Goal: Transaction & Acquisition: Register for event/course

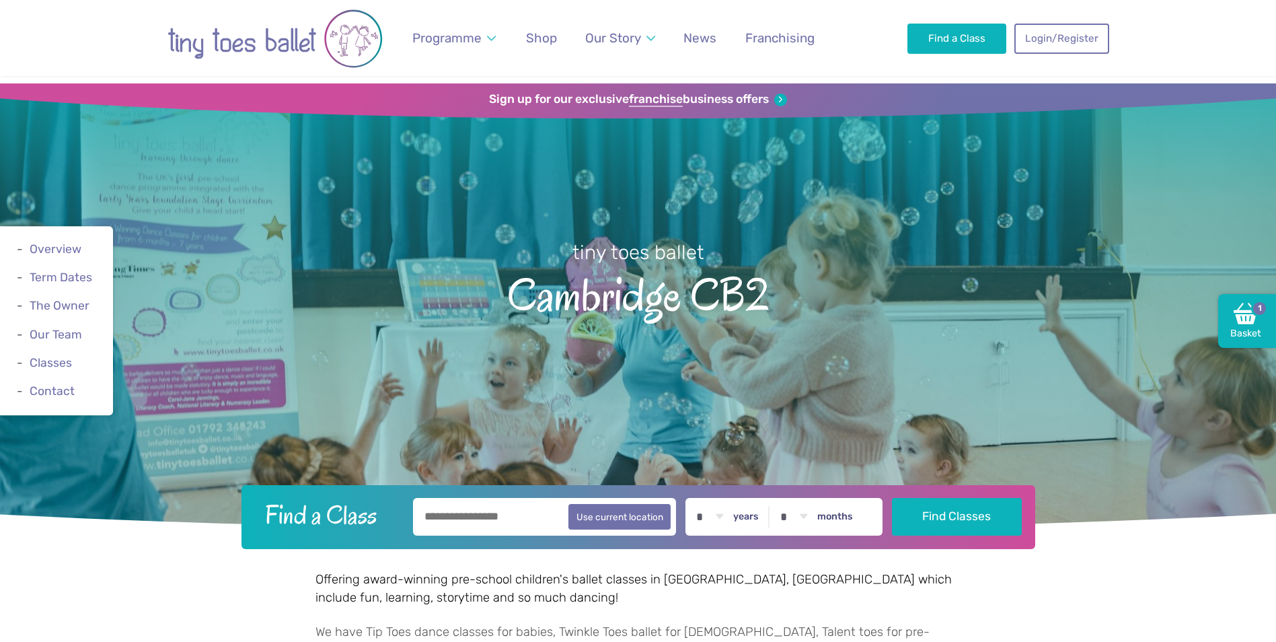
scroll to position [135, 0]
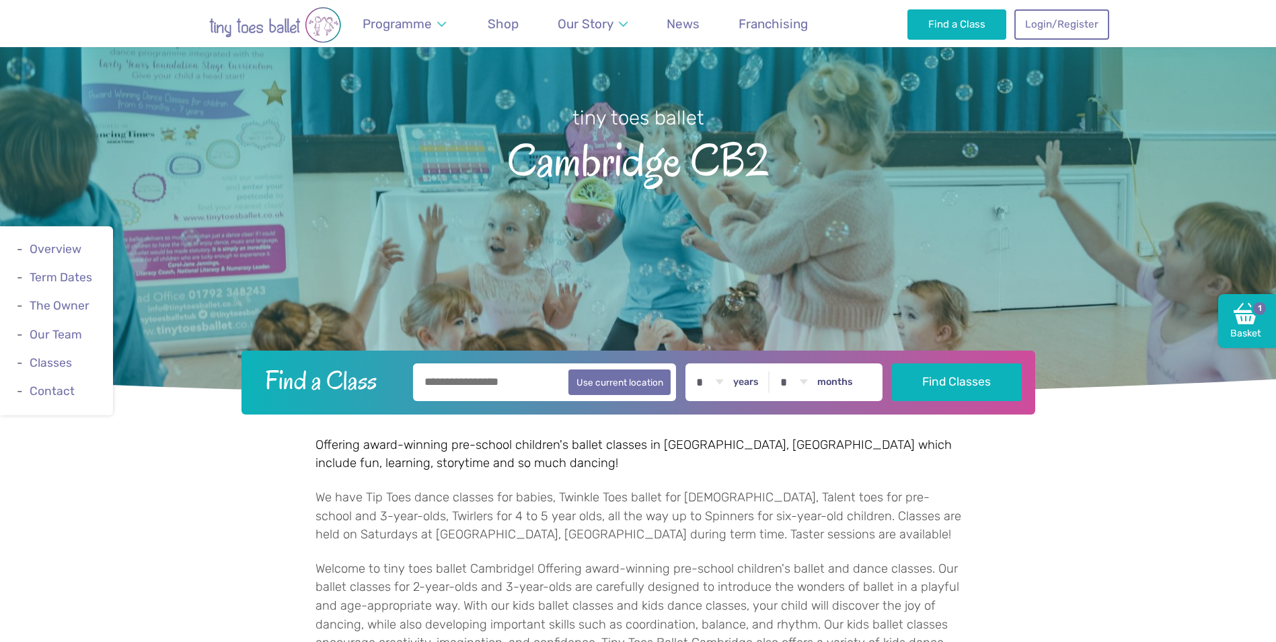
click at [489, 380] on input "text" at bounding box center [545, 382] width 264 height 38
type input "**********"
click at [713, 375] on select "* * * * * * * * * * ** ** **" at bounding box center [710, 382] width 42 height 38
select select "*"
click at [699, 363] on select "* * * * * * * * * * ** ** **" at bounding box center [710, 382] width 42 height 38
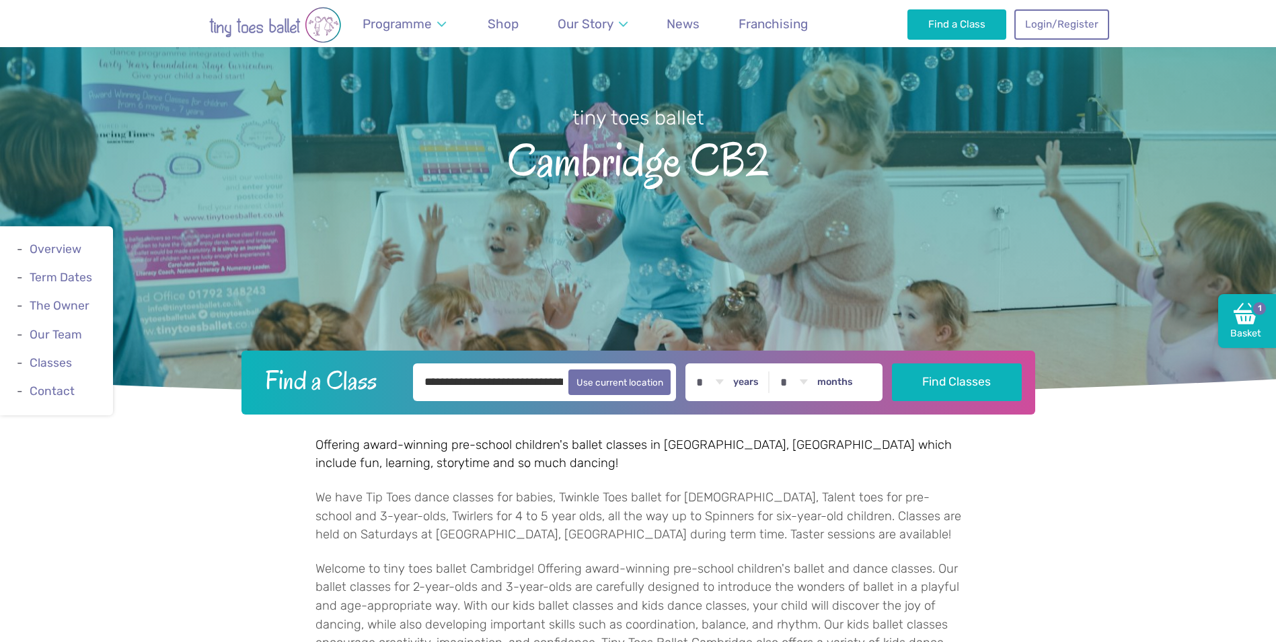
click at [809, 389] on select "* * * * * * * * * * ** **" at bounding box center [794, 382] width 42 height 38
select select "*"
click at [783, 363] on select "* * * * * * * * * * ** **" at bounding box center [794, 382] width 42 height 38
click at [920, 378] on button "Find Classes" at bounding box center [957, 382] width 130 height 38
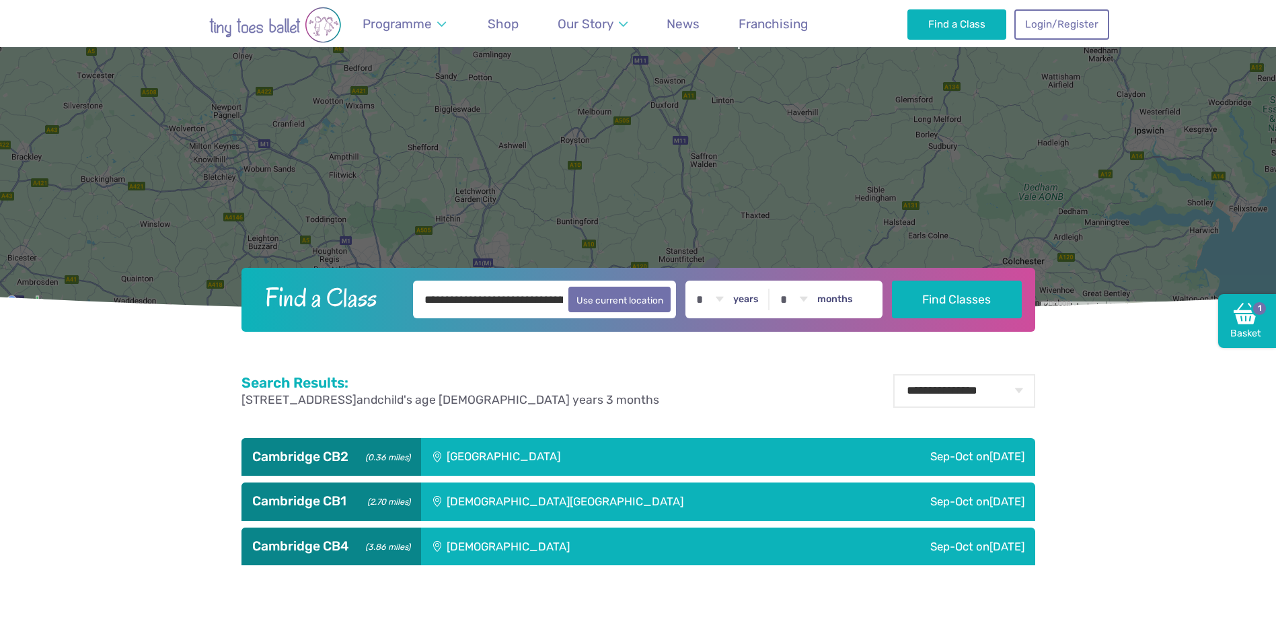
scroll to position [336, 0]
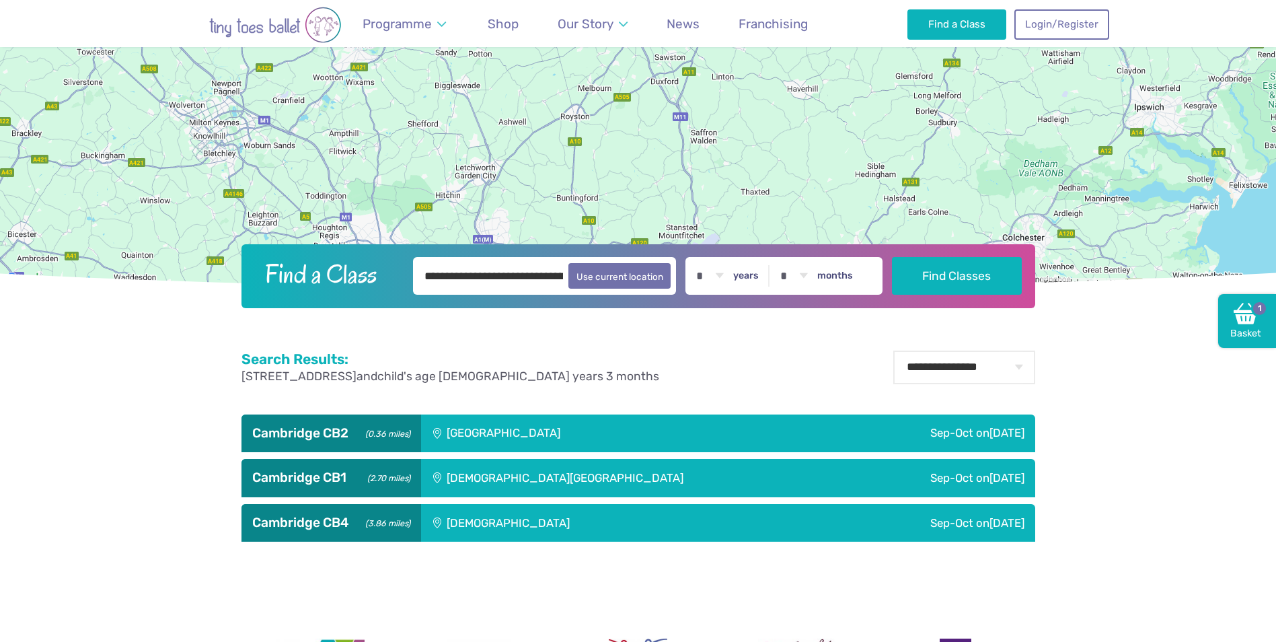
click at [506, 439] on div "[GEOGRAPHIC_DATA]" at bounding box center [594, 433] width 347 height 38
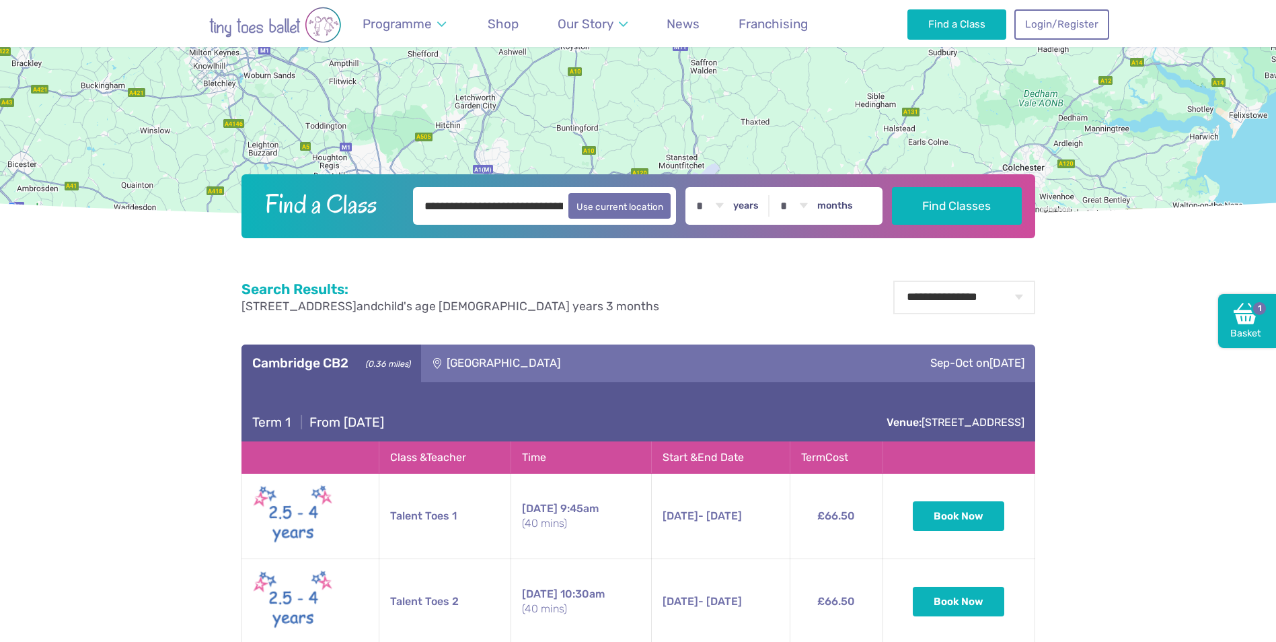
scroll to position [606, 0]
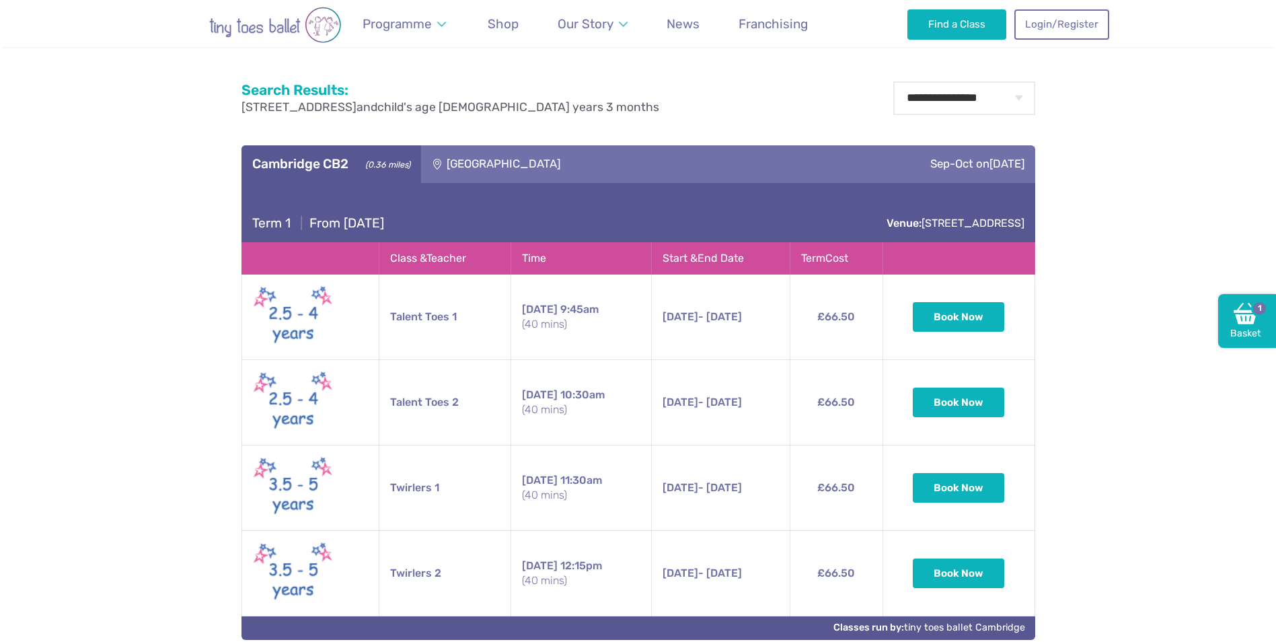
click at [300, 402] on img at bounding box center [293, 402] width 81 height 69
click at [974, 394] on button "Book Now" at bounding box center [959, 403] width 92 height 30
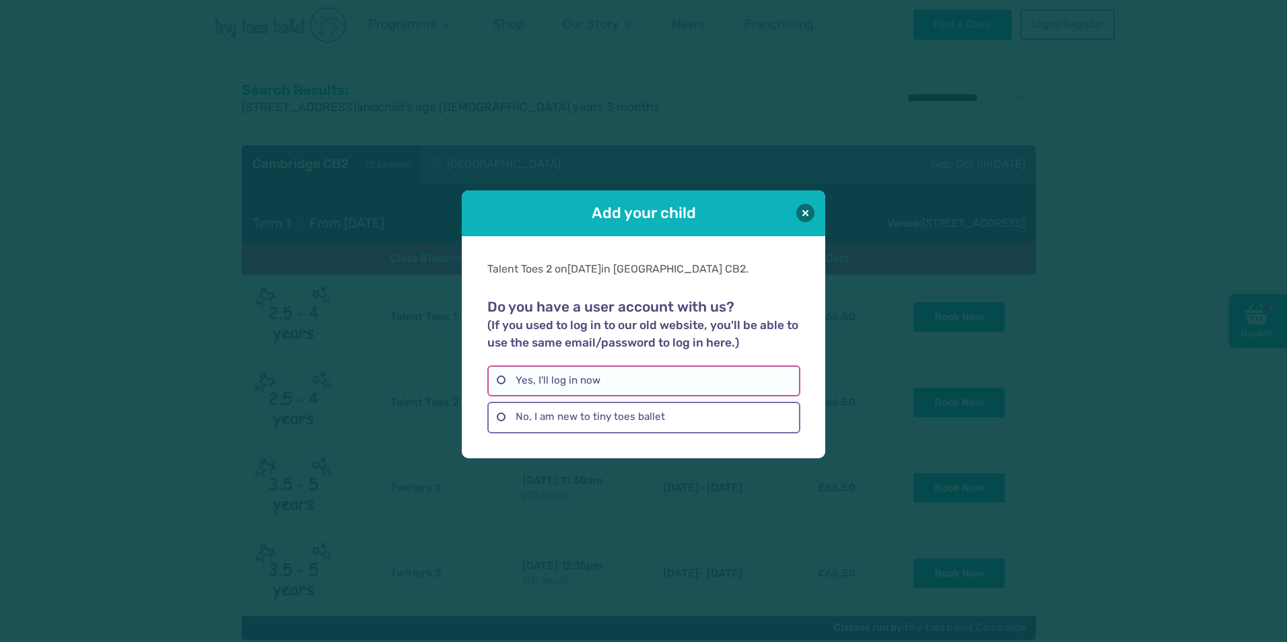
click at [610, 381] on label "Yes, I'll log in now" at bounding box center [643, 380] width 312 height 31
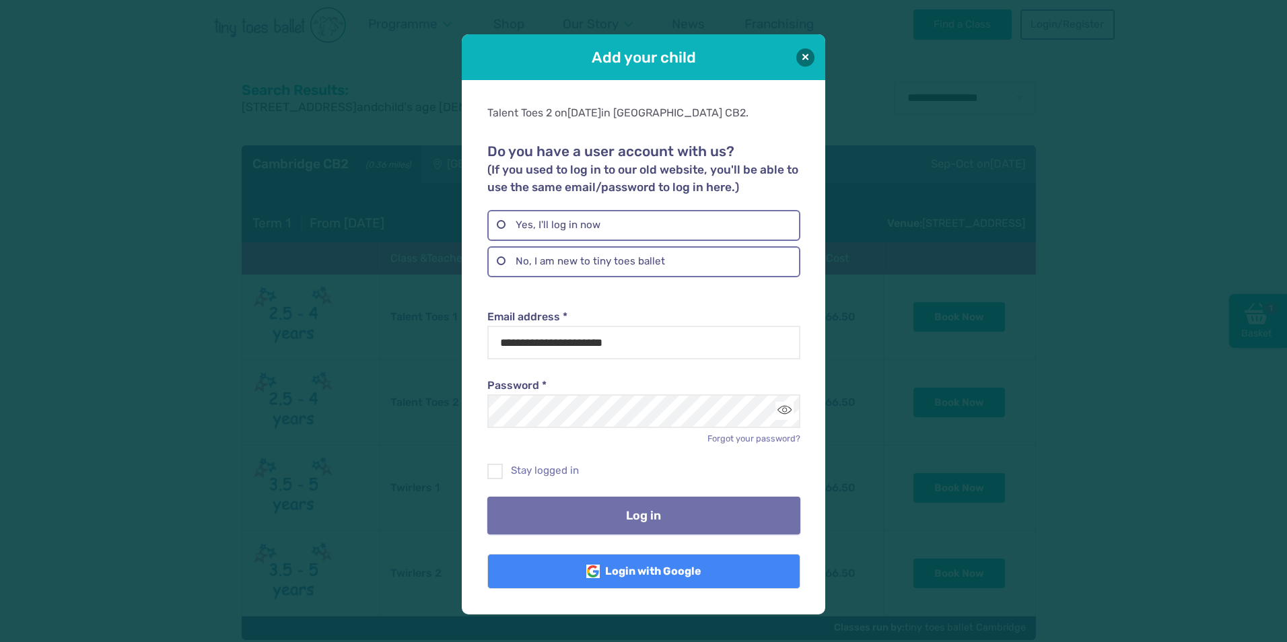
click at [626, 517] on button "Log in" at bounding box center [643, 516] width 312 height 38
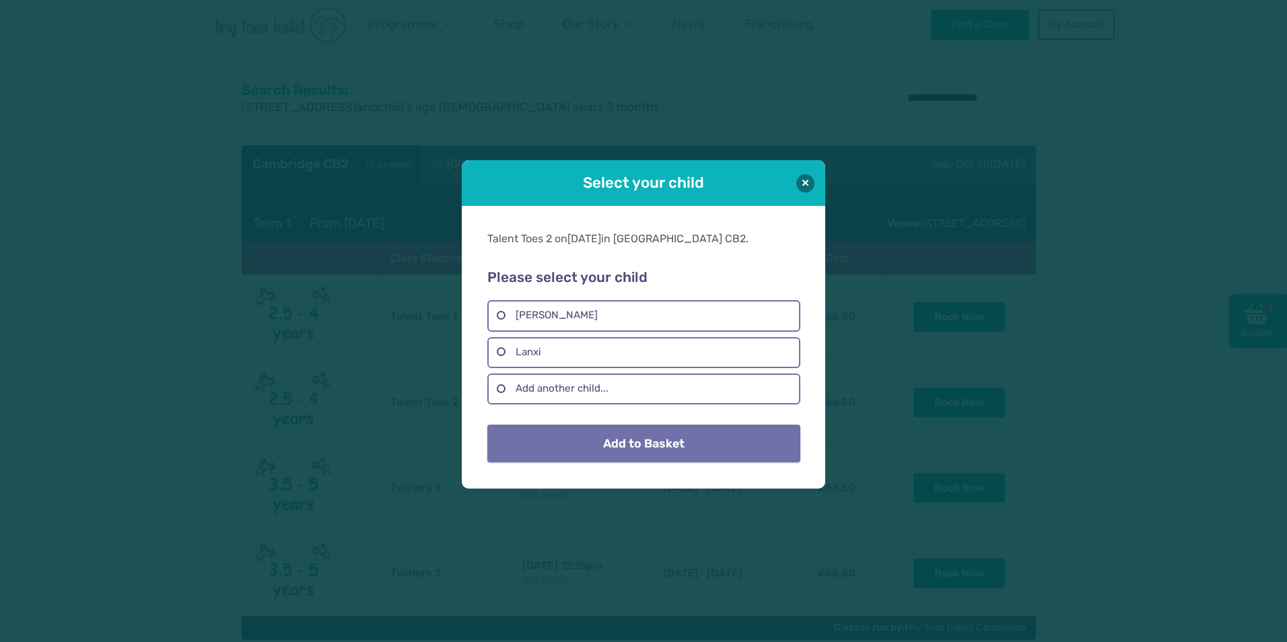
click at [641, 454] on button "Add to Basket" at bounding box center [643, 444] width 312 height 38
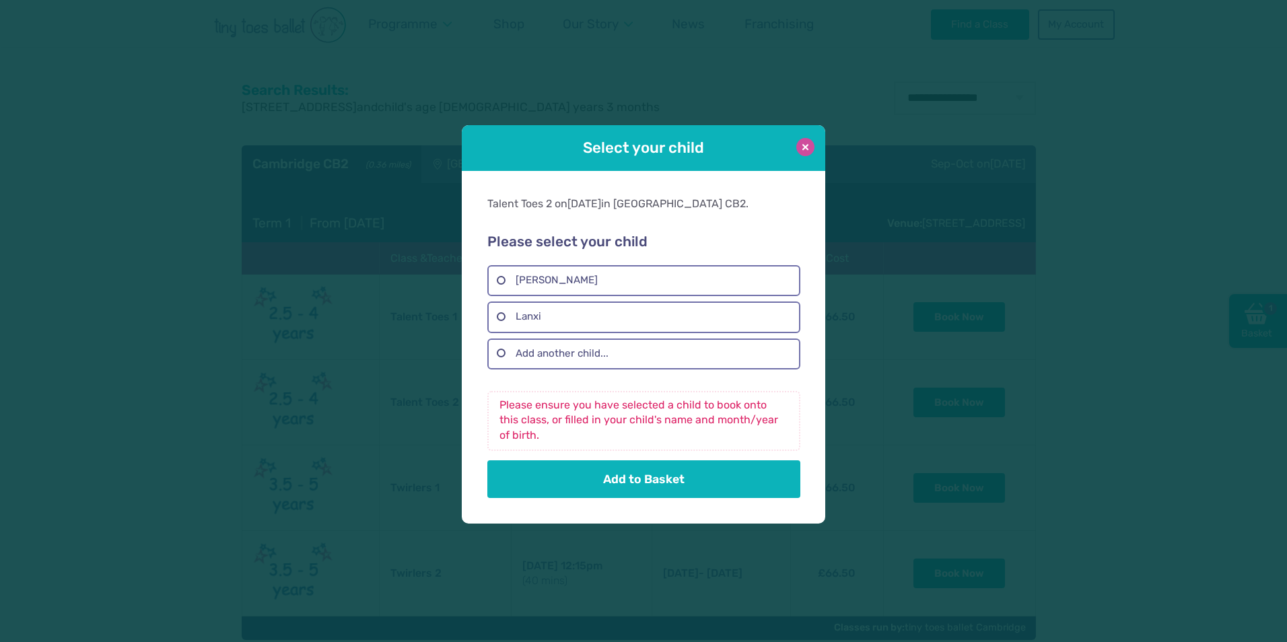
click at [799, 149] on button at bounding box center [805, 147] width 18 height 18
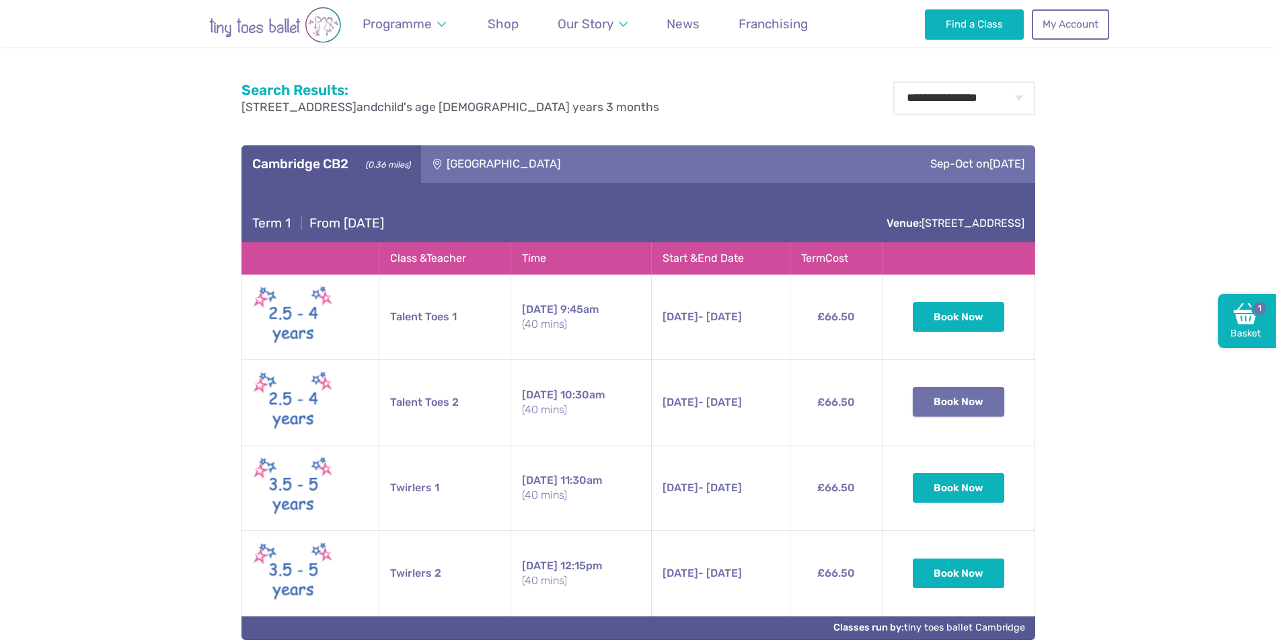
click at [972, 398] on button "Book Now" at bounding box center [959, 402] width 92 height 30
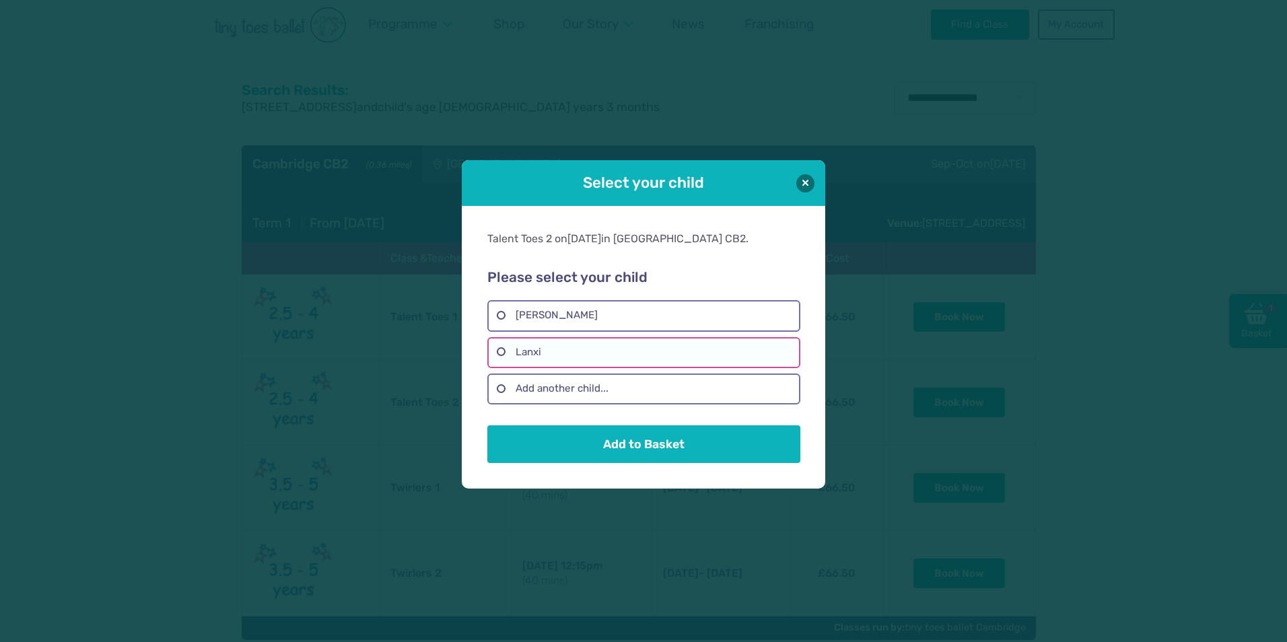
click at [565, 351] on label "Lanxi" at bounding box center [643, 352] width 312 height 31
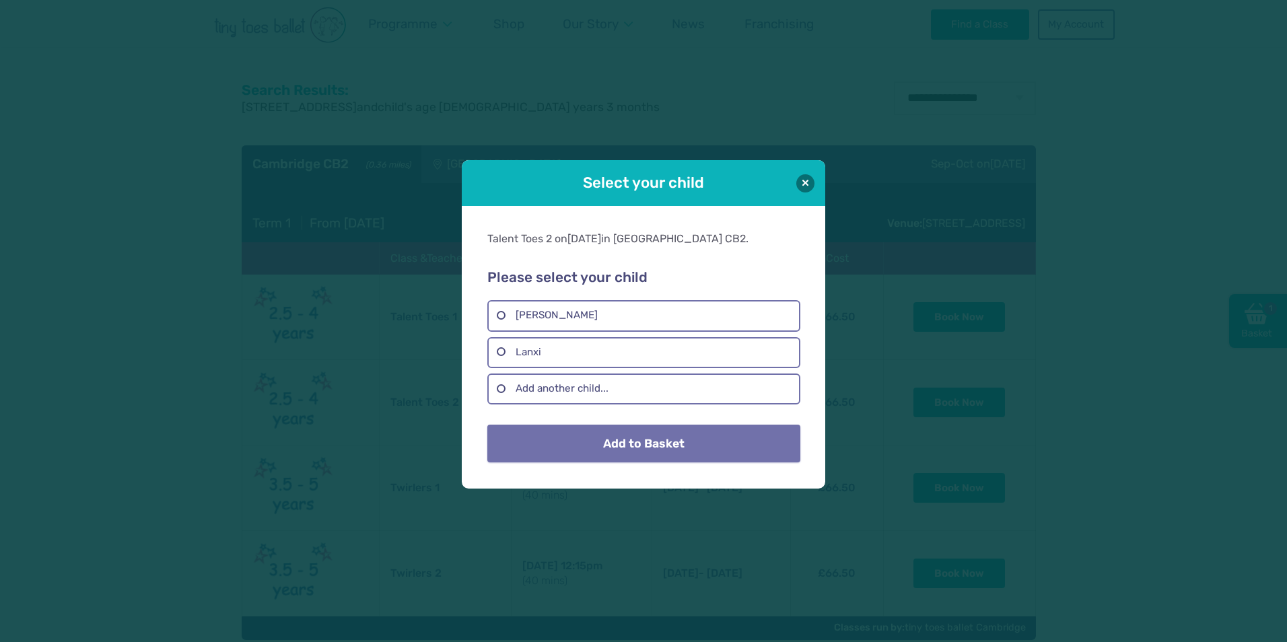
click at [628, 445] on button "Add to Basket" at bounding box center [643, 444] width 312 height 38
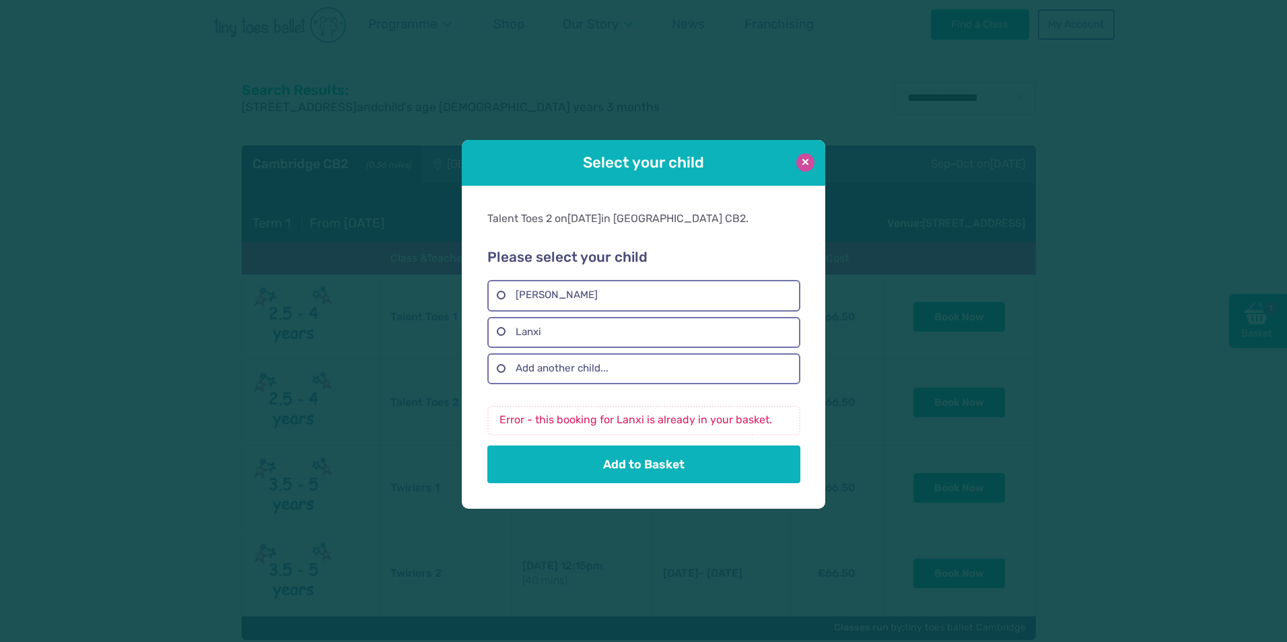
click at [801, 166] on button at bounding box center [805, 162] width 18 height 18
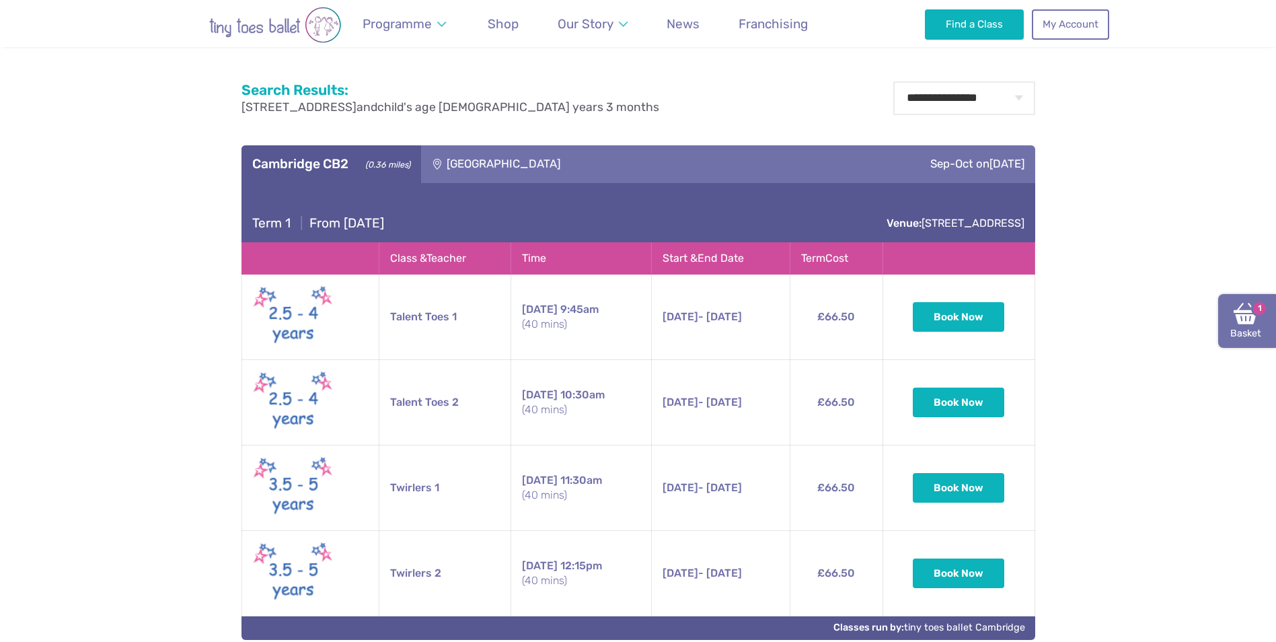
drag, startPoint x: 1258, startPoint y: 310, endPoint x: 1226, endPoint y: 308, distance: 31.7
click at [1258, 310] on span "1" at bounding box center [1260, 308] width 16 height 16
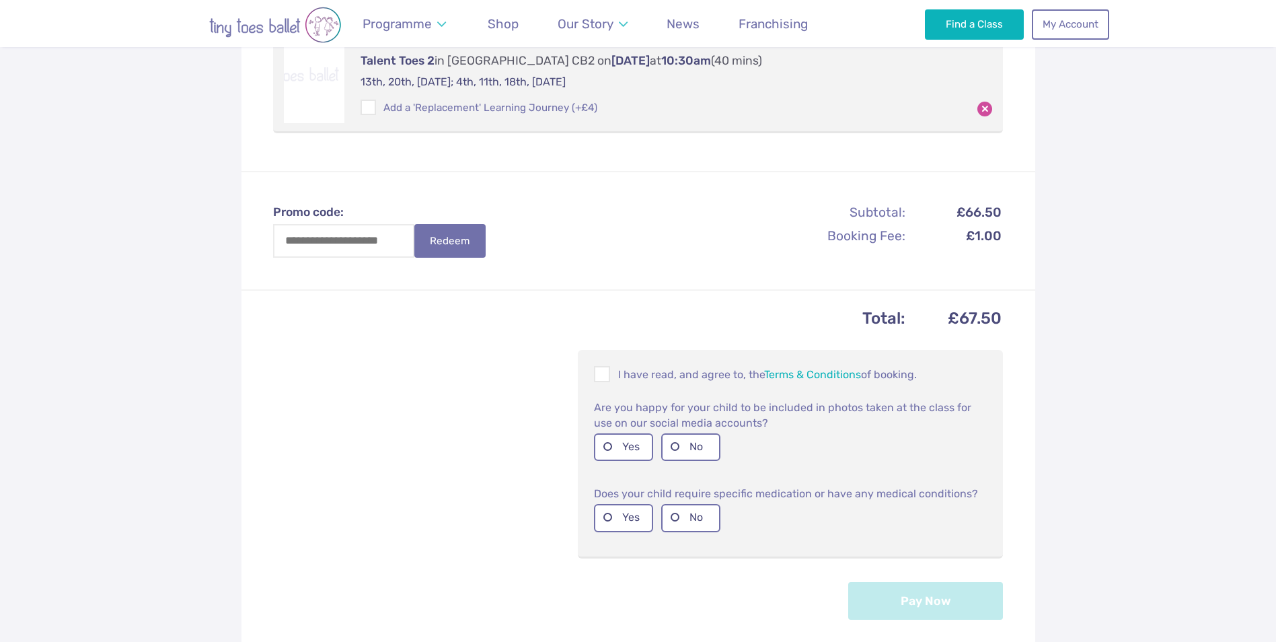
scroll to position [336, 0]
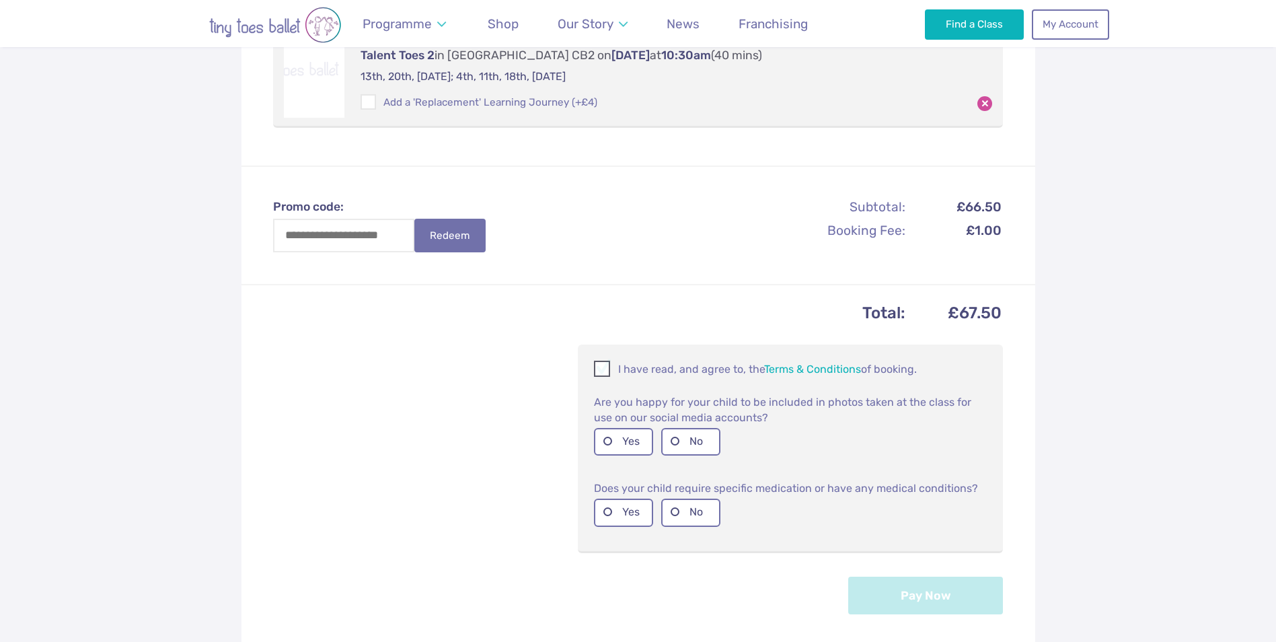
click at [602, 370] on span at bounding box center [602, 371] width 15 height 13
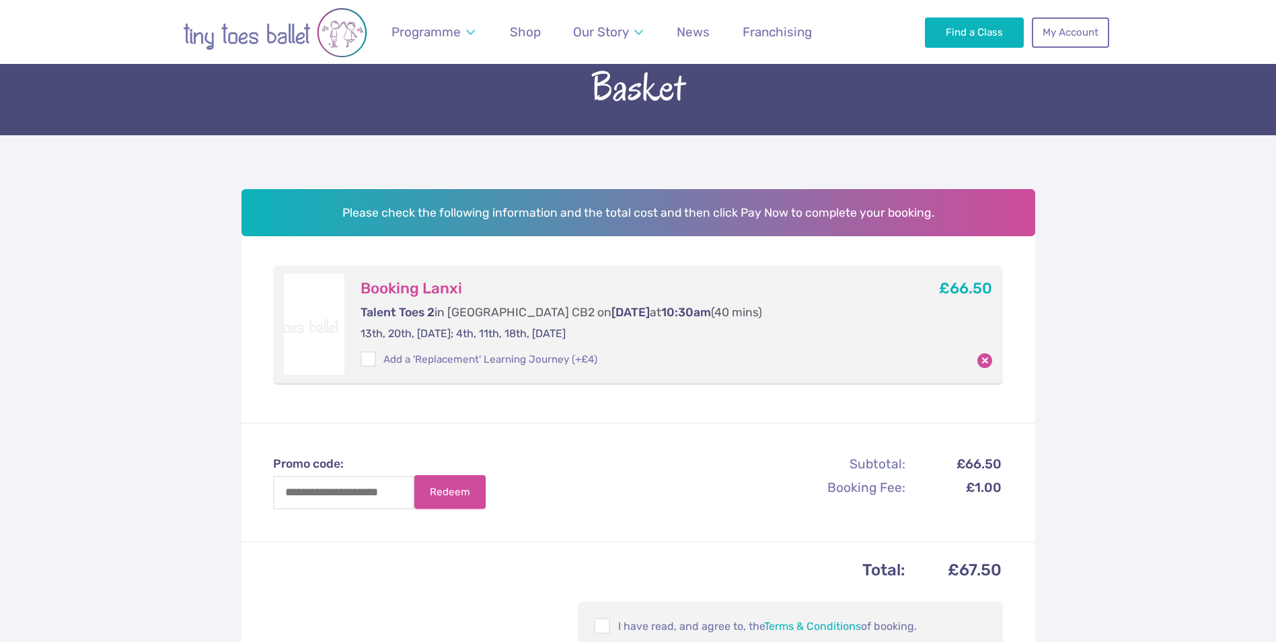
scroll to position [0, 0]
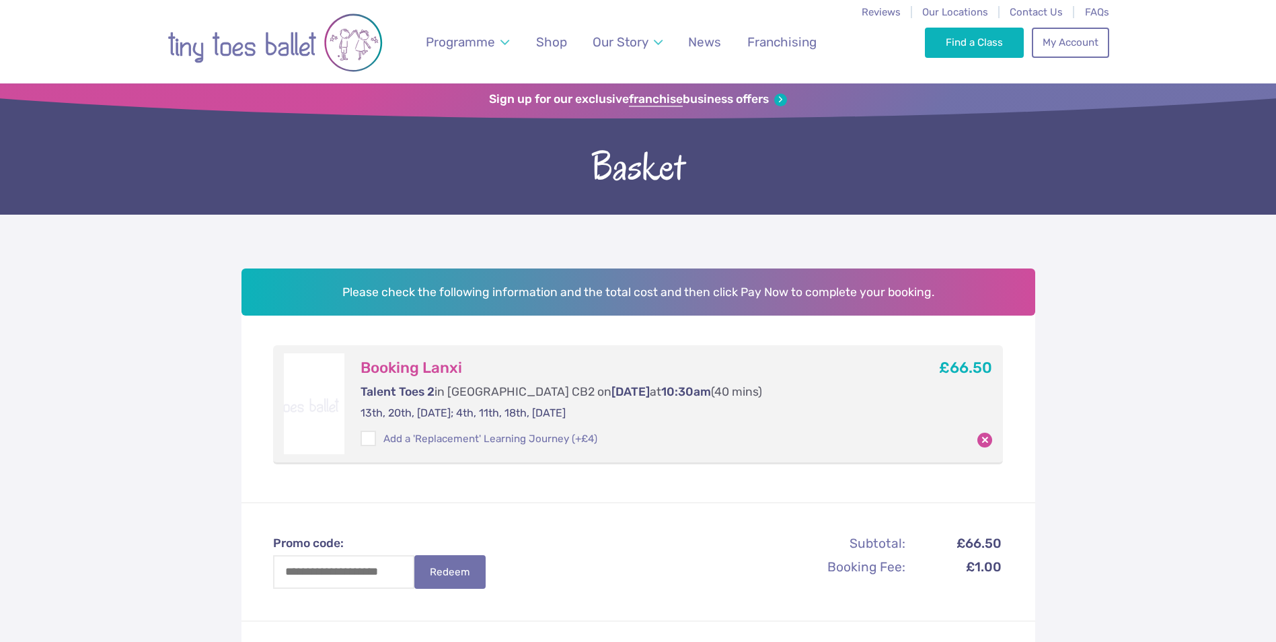
click at [894, 5] on div "Programme Weekly Classes Inclusive Dance Classes Parties Nursery & Schools Inte…" at bounding box center [639, 41] width 942 height 83
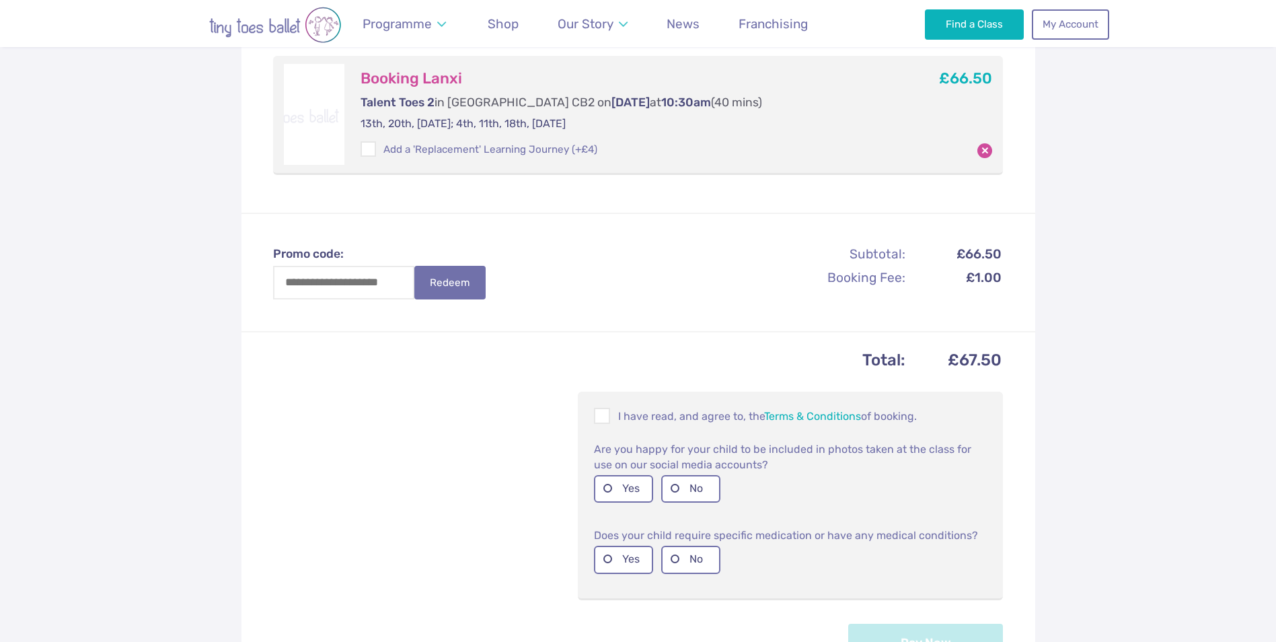
scroll to position [336, 0]
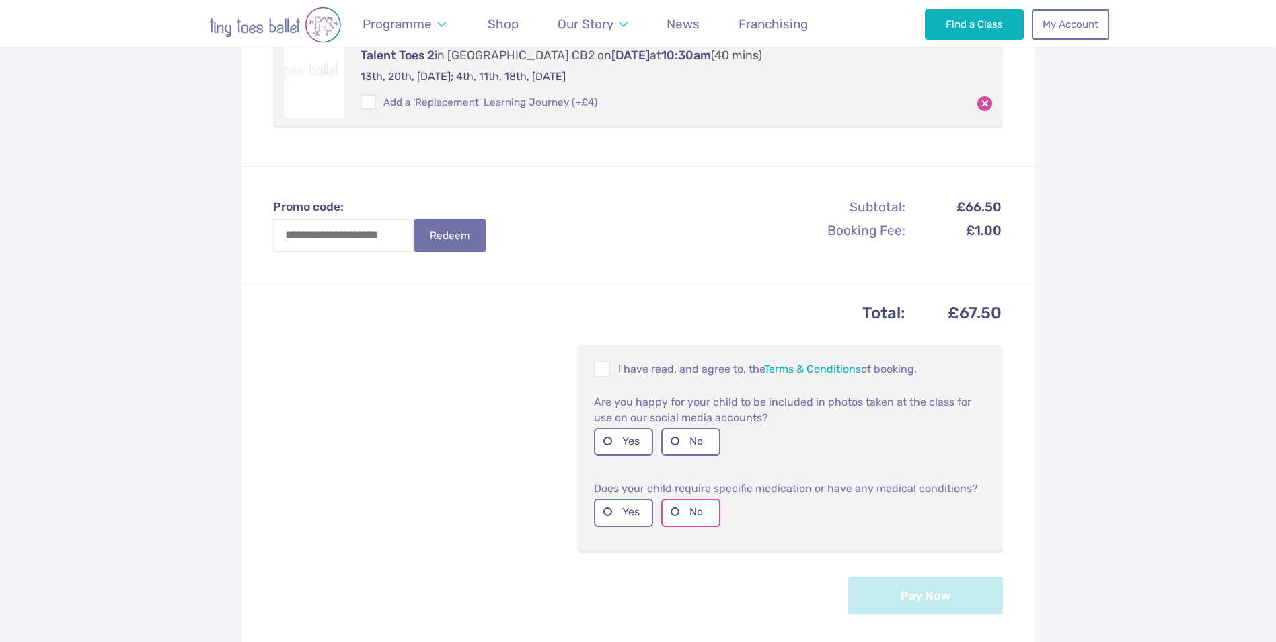
click at [701, 514] on label "No" at bounding box center [690, 513] width 59 height 28
click at [628, 441] on label "Yes" at bounding box center [623, 442] width 59 height 28
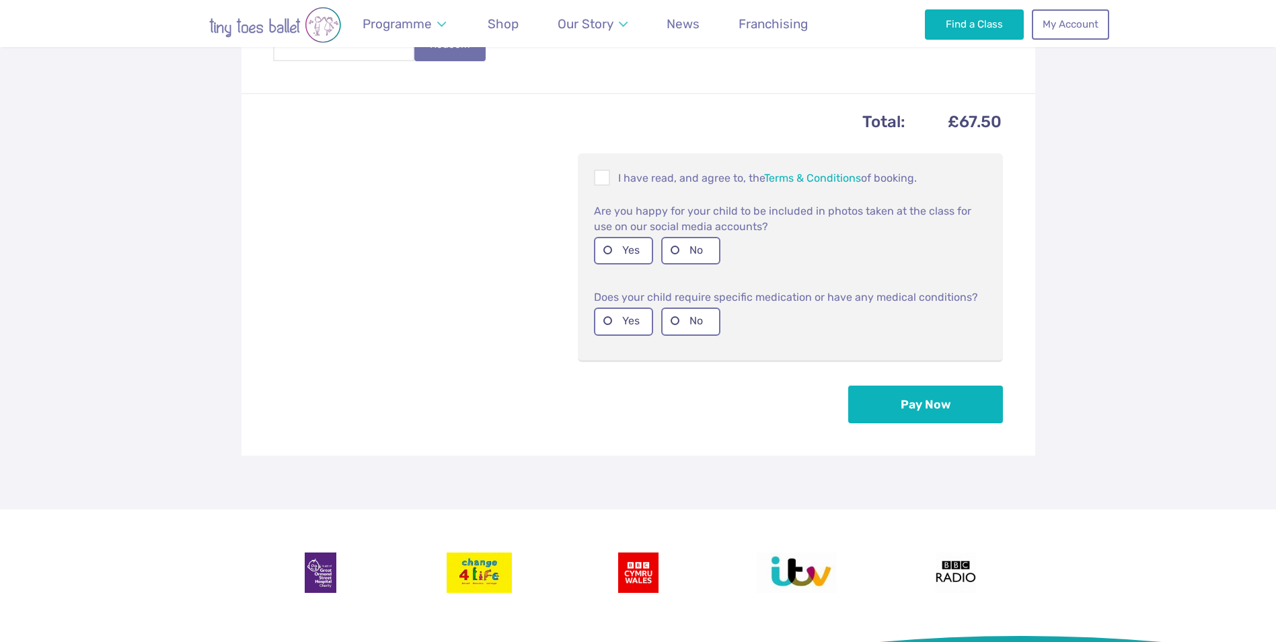
scroll to position [538, 0]
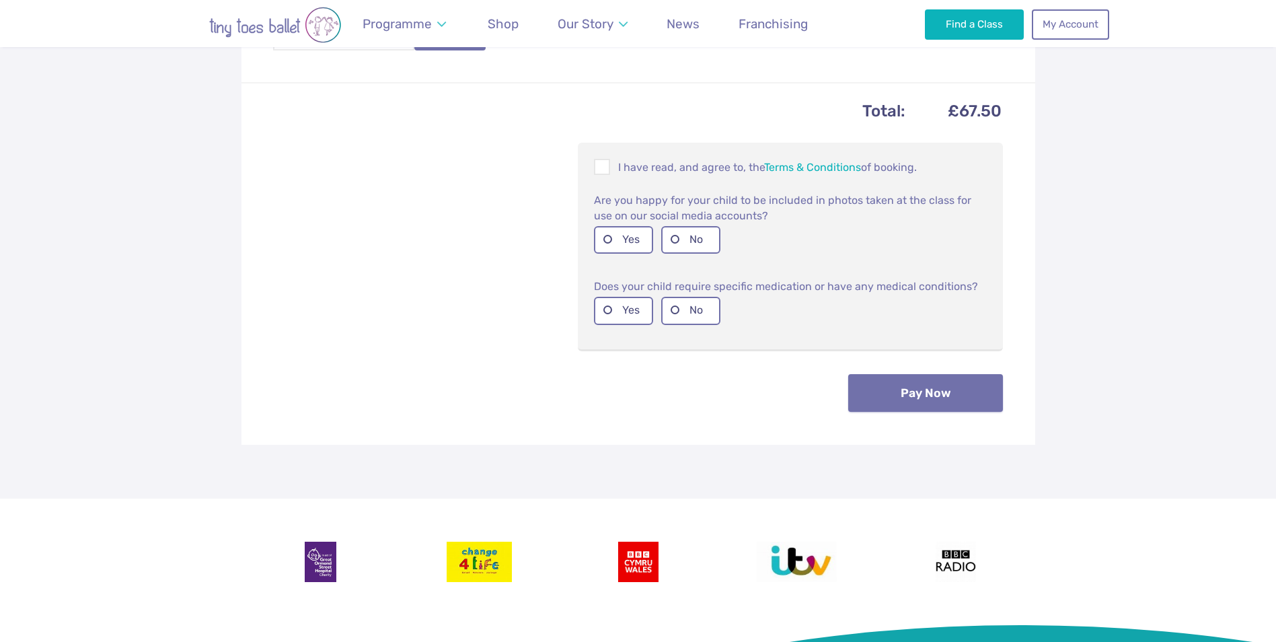
click at [948, 402] on button "Pay Now" at bounding box center [925, 393] width 155 height 38
